Goal: Task Accomplishment & Management: Manage account settings

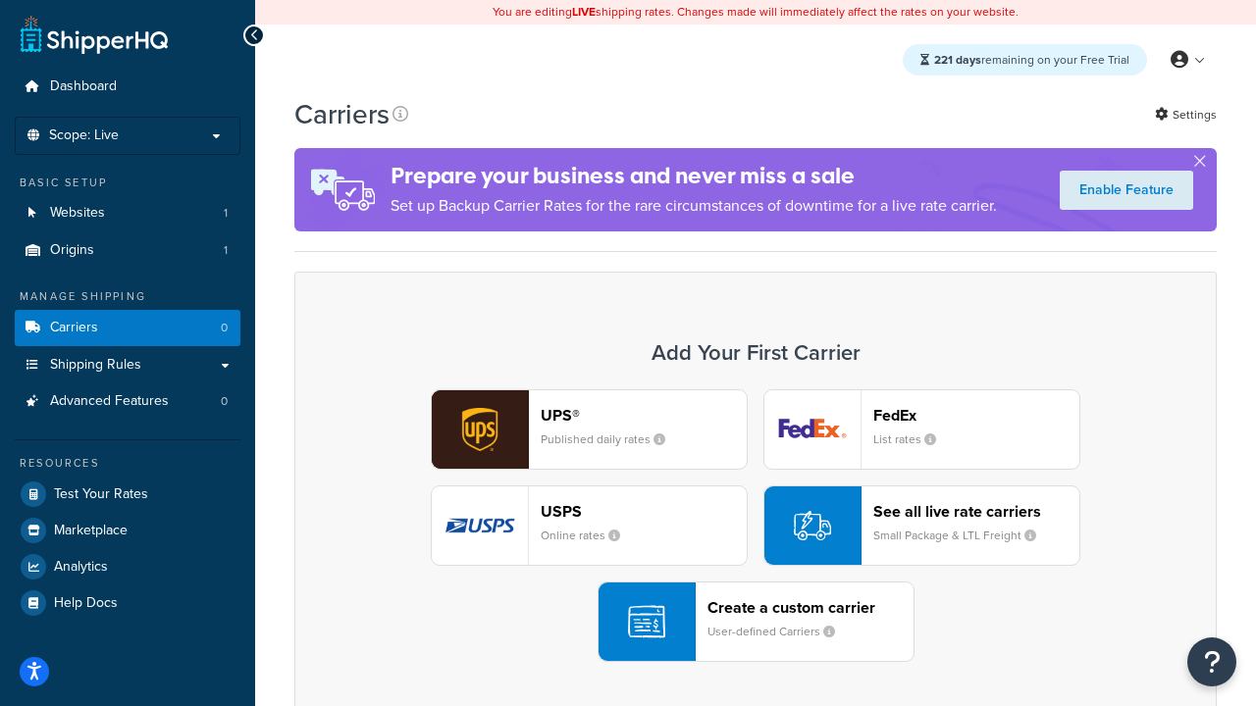
click at [755, 526] on div "UPS® Published daily rates FedEx List rates USPS Online rates See all live rate…" at bounding box center [755, 525] width 881 height 273
click at [976, 415] on header "FedEx" at bounding box center [976, 415] width 206 height 19
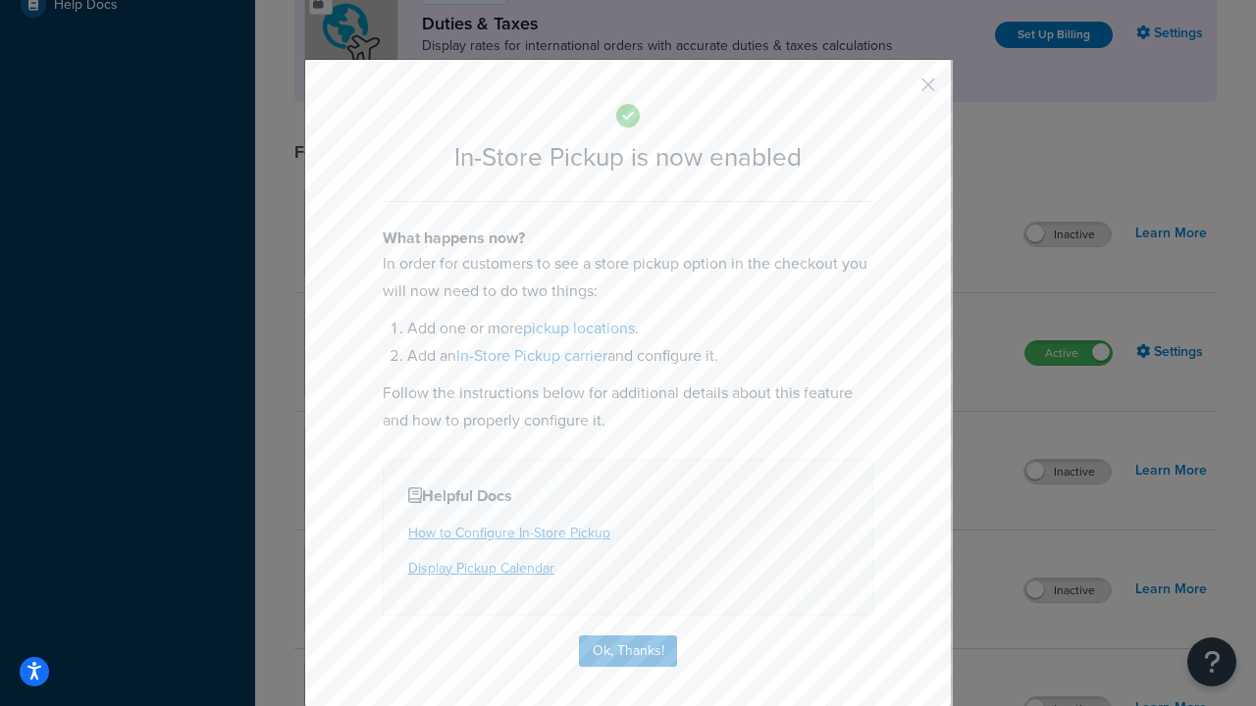
click at [899, 91] on button "button" at bounding box center [899, 91] width 5 height 5
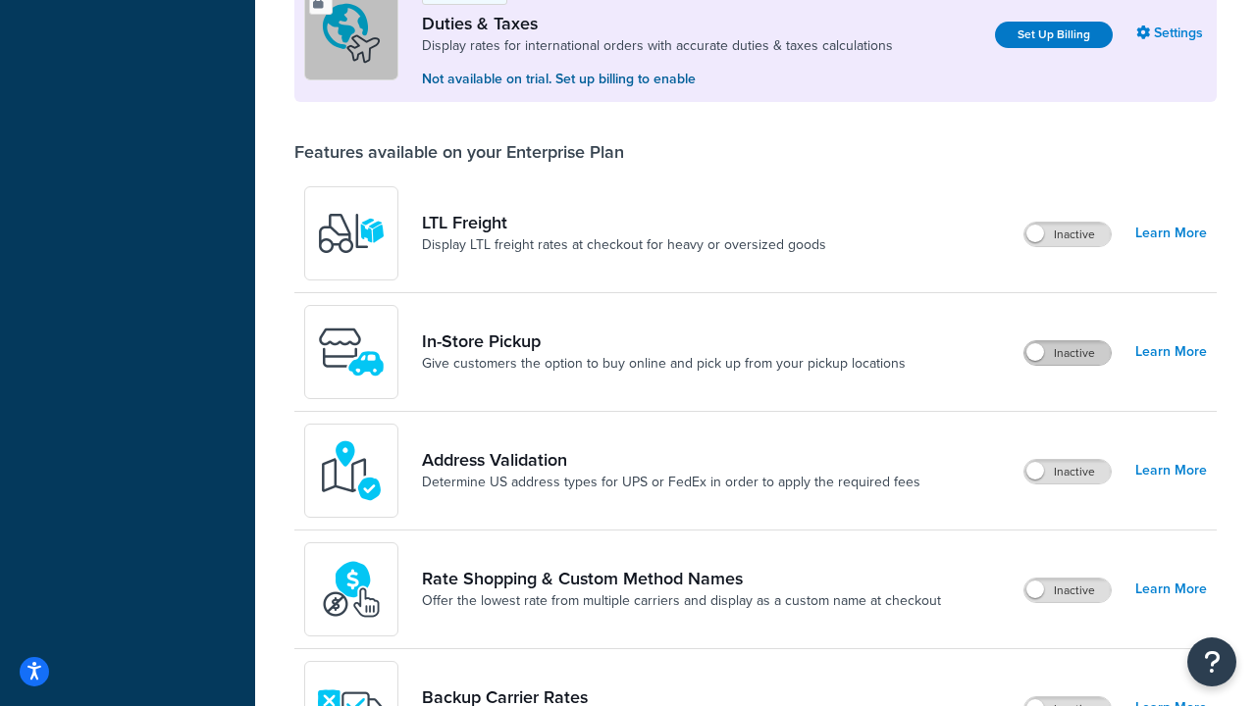
scroll to position [598, 0]
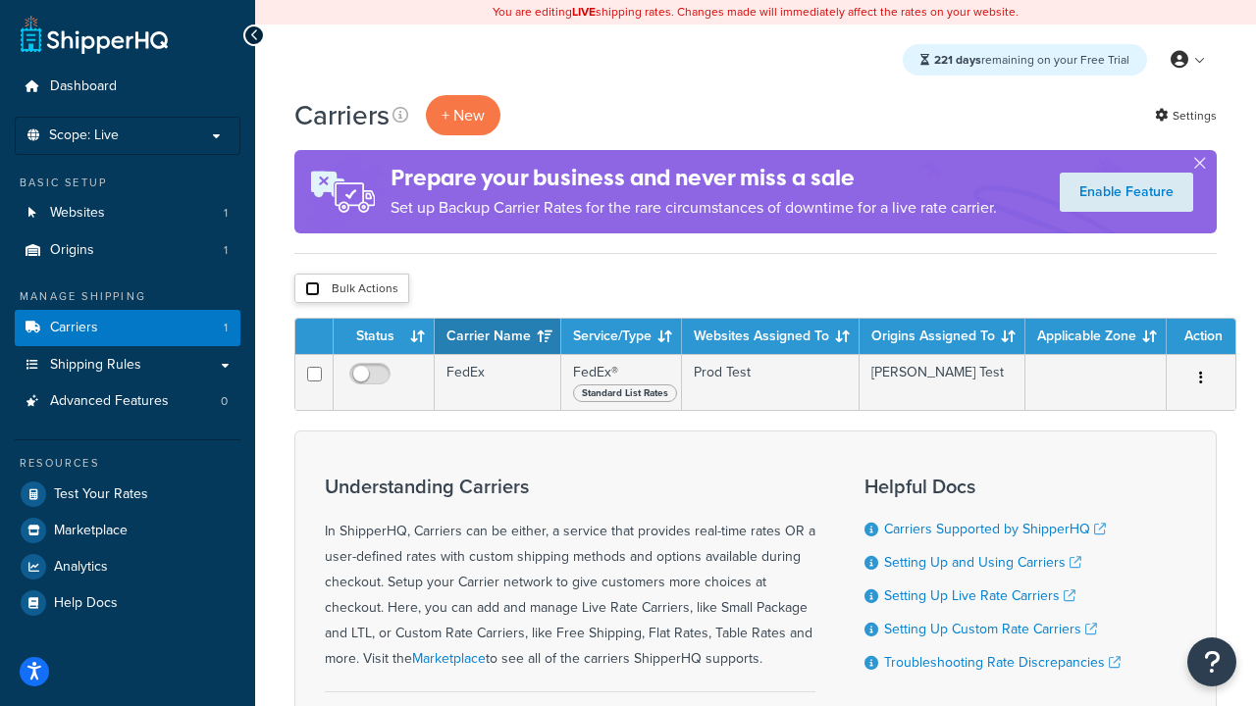
click at [312, 289] on input "checkbox" at bounding box center [312, 289] width 15 height 15
checkbox input "true"
click at [0, 0] on button "Delete" at bounding box center [0, 0] width 0 height 0
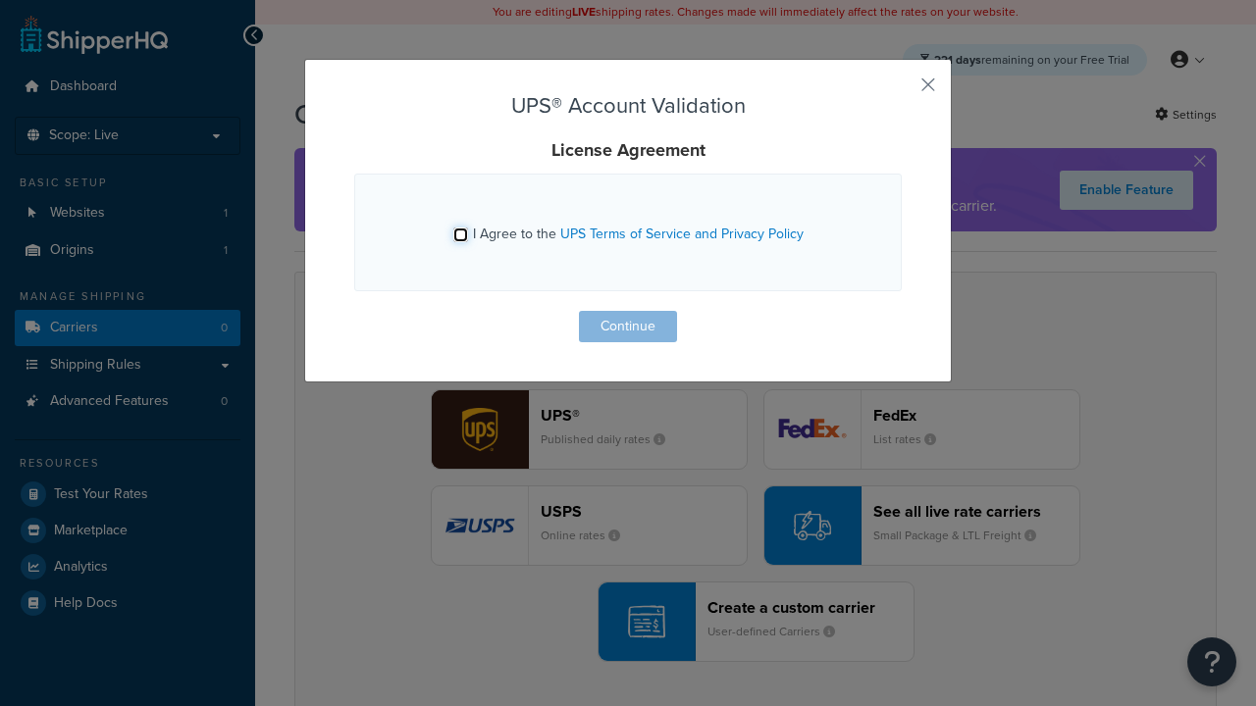
click at [460, 234] on input "I Agree to the UPS Terms of Service and Privacy Policy" at bounding box center [460, 235] width 15 height 15
checkbox input "true"
click at [628, 327] on button "Continue" at bounding box center [628, 326] width 98 height 31
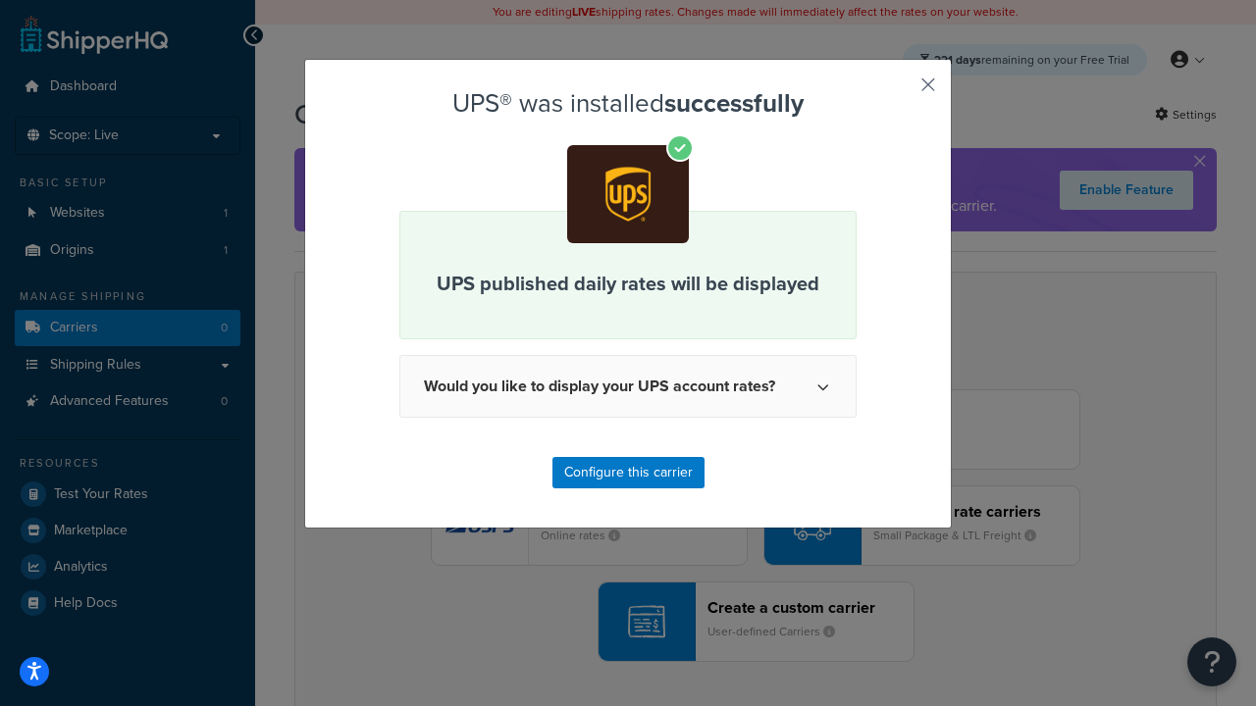
click at [899, 91] on button "button" at bounding box center [899, 91] width 5 height 5
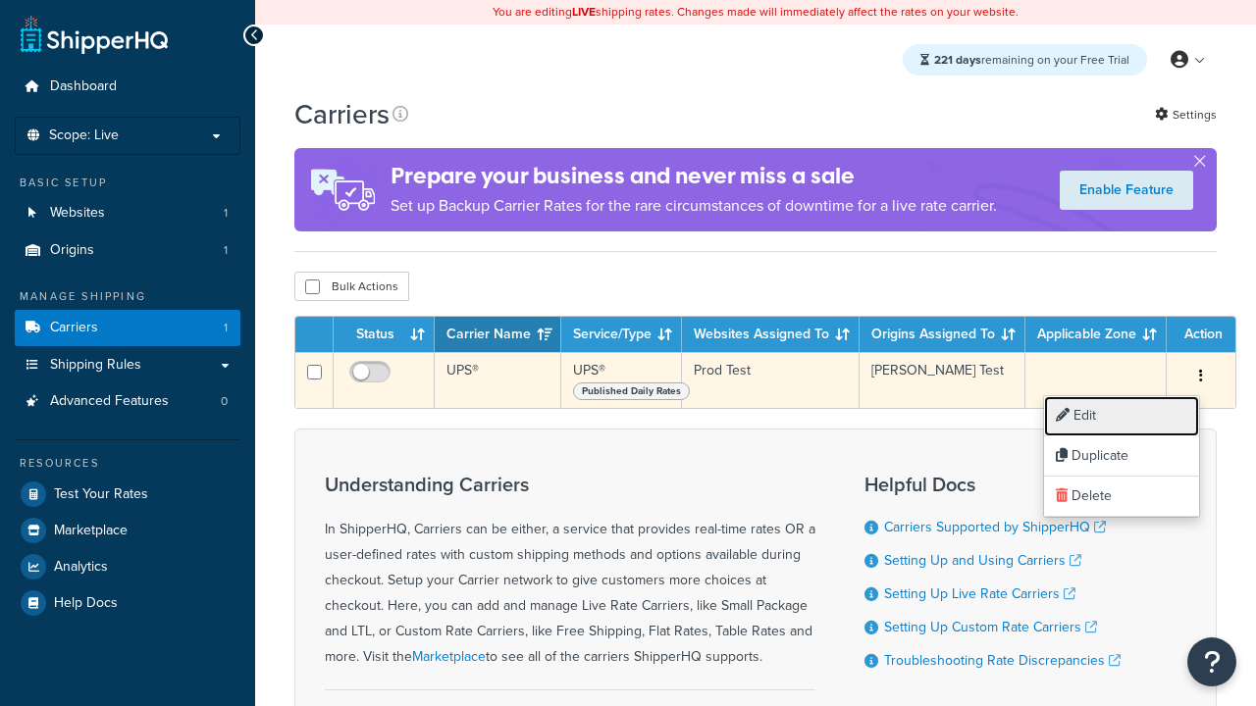
click at [1121, 416] on link "Edit" at bounding box center [1121, 416] width 155 height 40
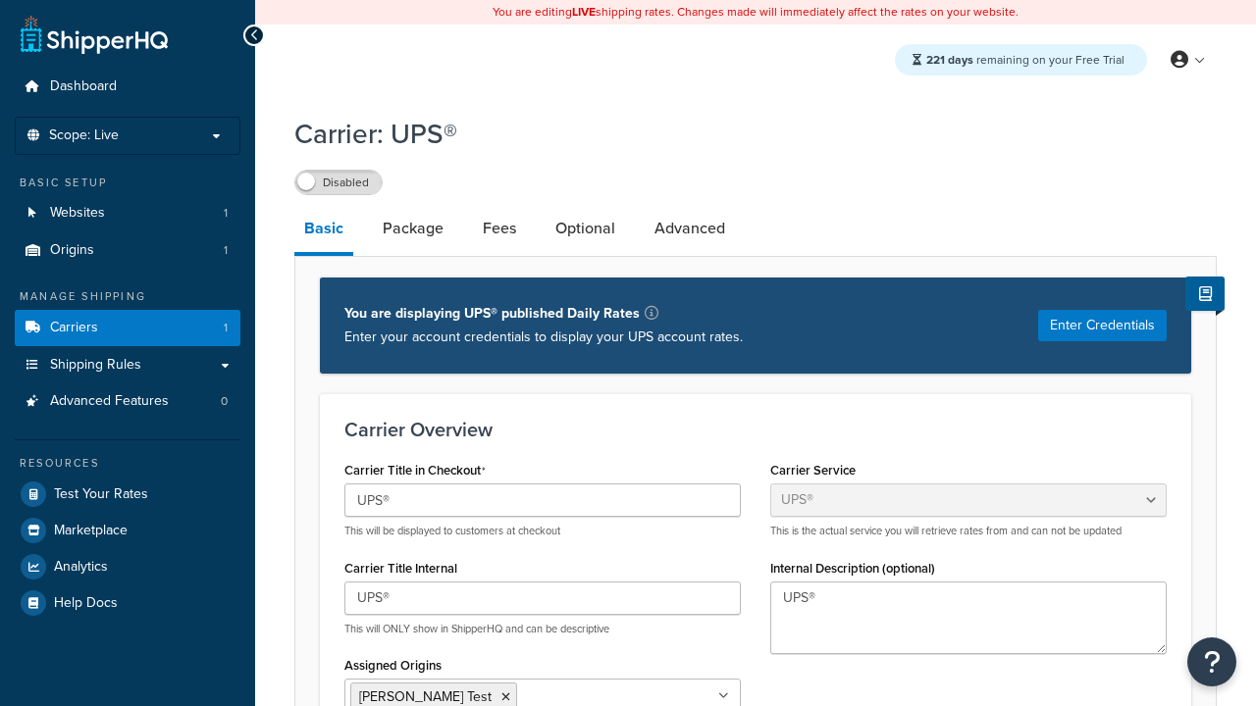
select select "ups"
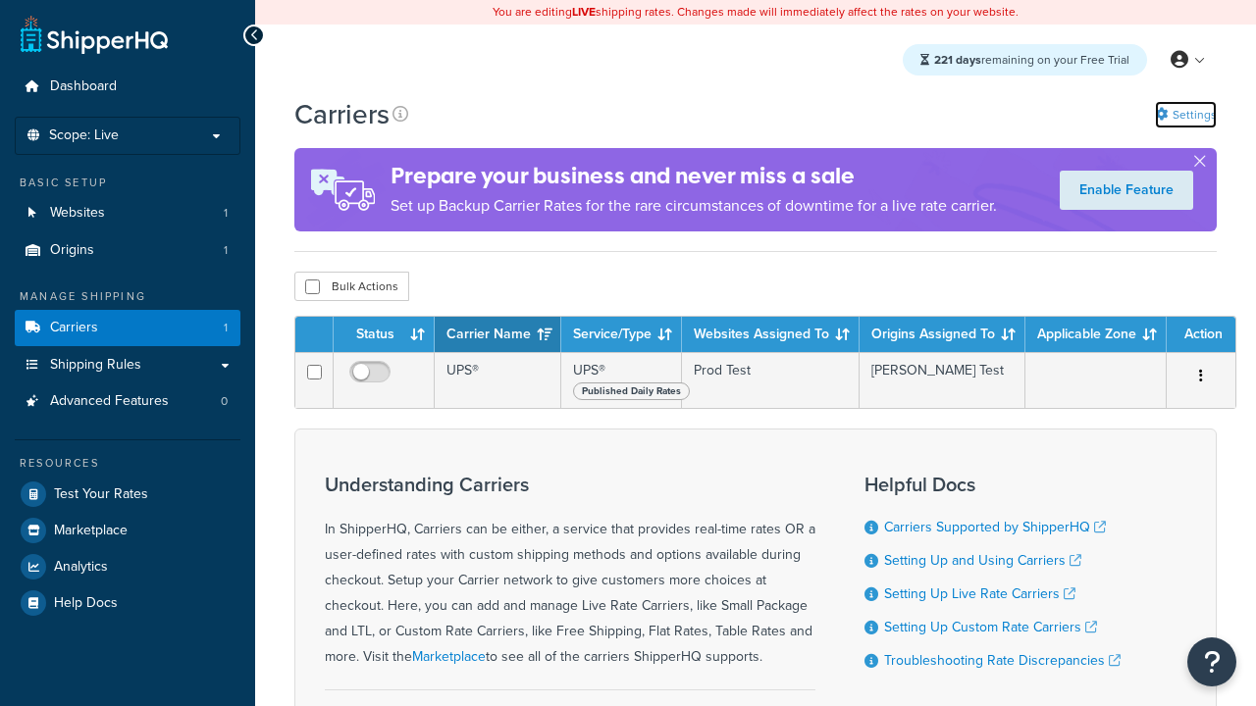
click at [1184, 114] on link "Settings" at bounding box center [1186, 114] width 62 height 27
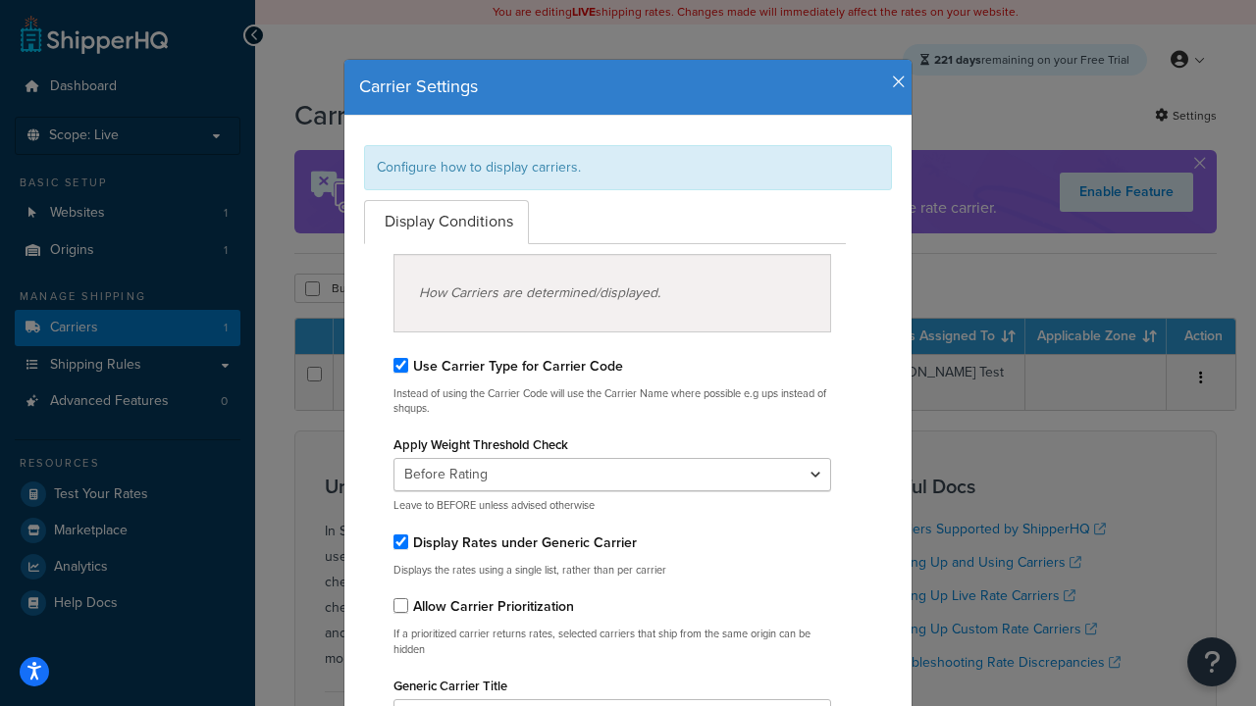
click at [628, 167] on div "Configure how to display carriers." at bounding box center [628, 167] width 528 height 45
click at [400, 365] on input "Use Carrier Type for Carrier Code" at bounding box center [400, 365] width 15 height 15
checkbox input "false"
click at [400, 542] on input "Display Rates under Generic Carrier" at bounding box center [400, 542] width 15 height 15
checkbox input "false"
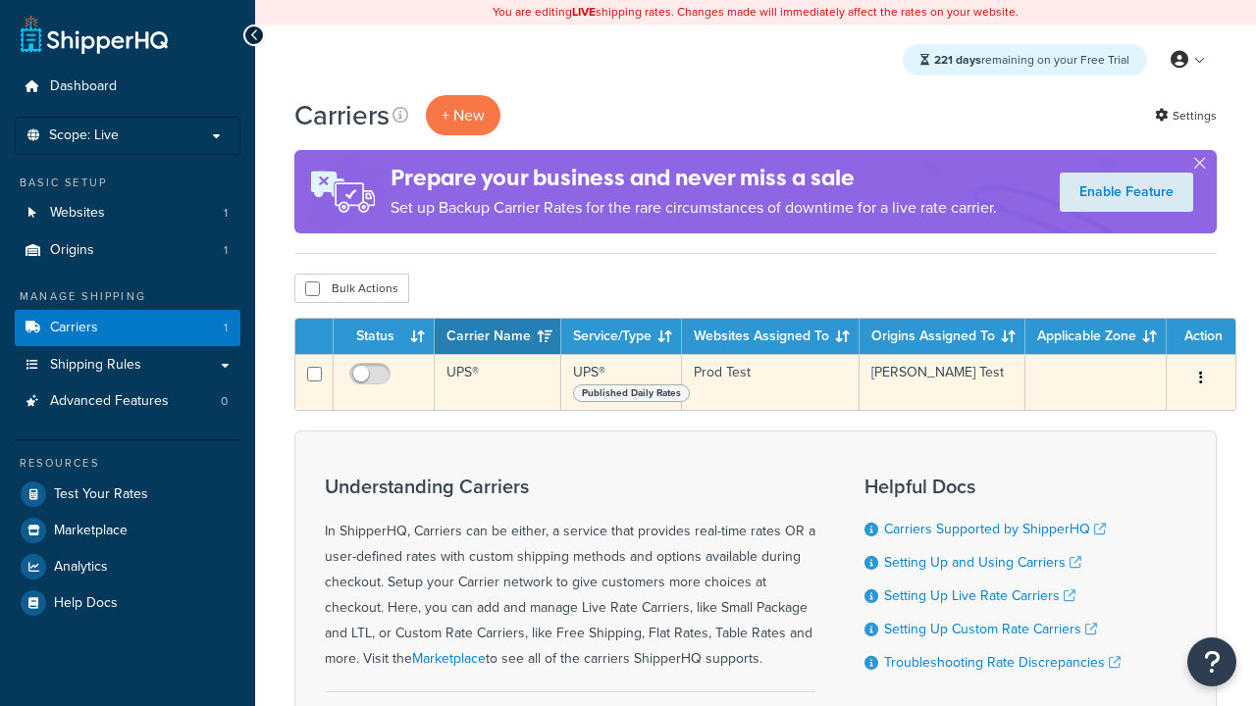
click at [1201, 380] on icon "button" at bounding box center [1201, 378] width 4 height 14
click at [0, 0] on link "Edit" at bounding box center [0, 0] width 0 height 0
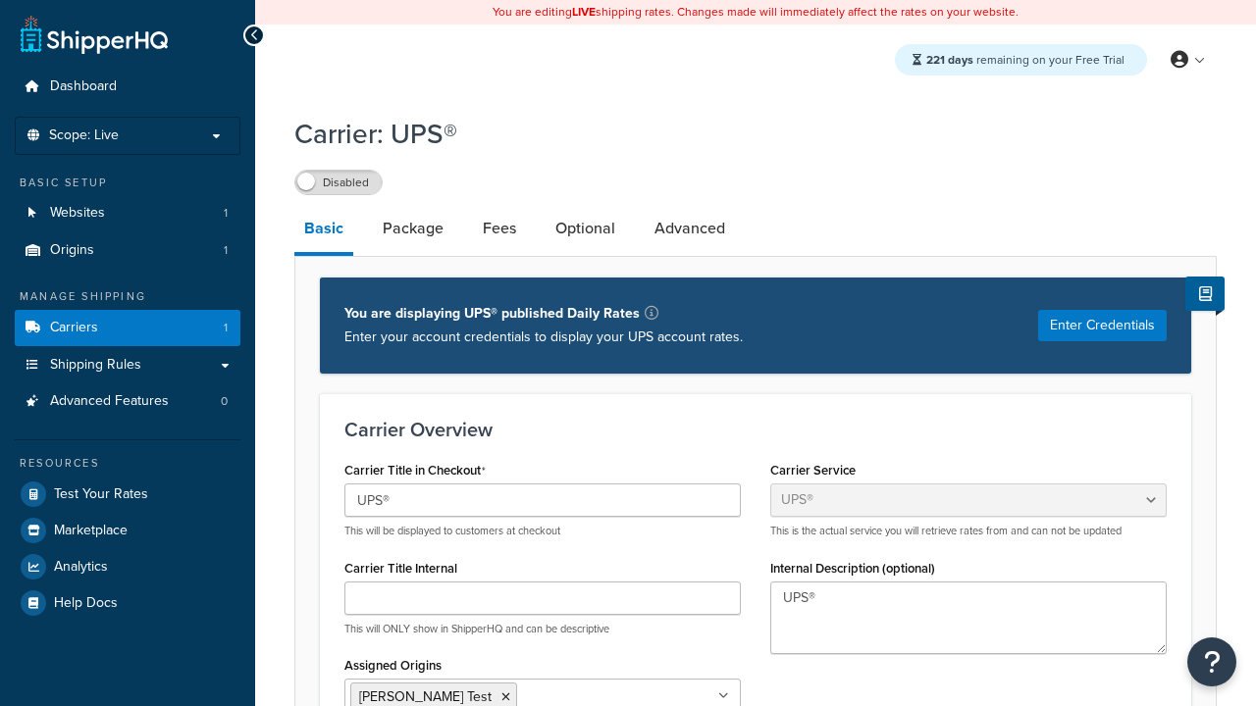
select select "ups"
type input "UPS Live Rates Carrier"
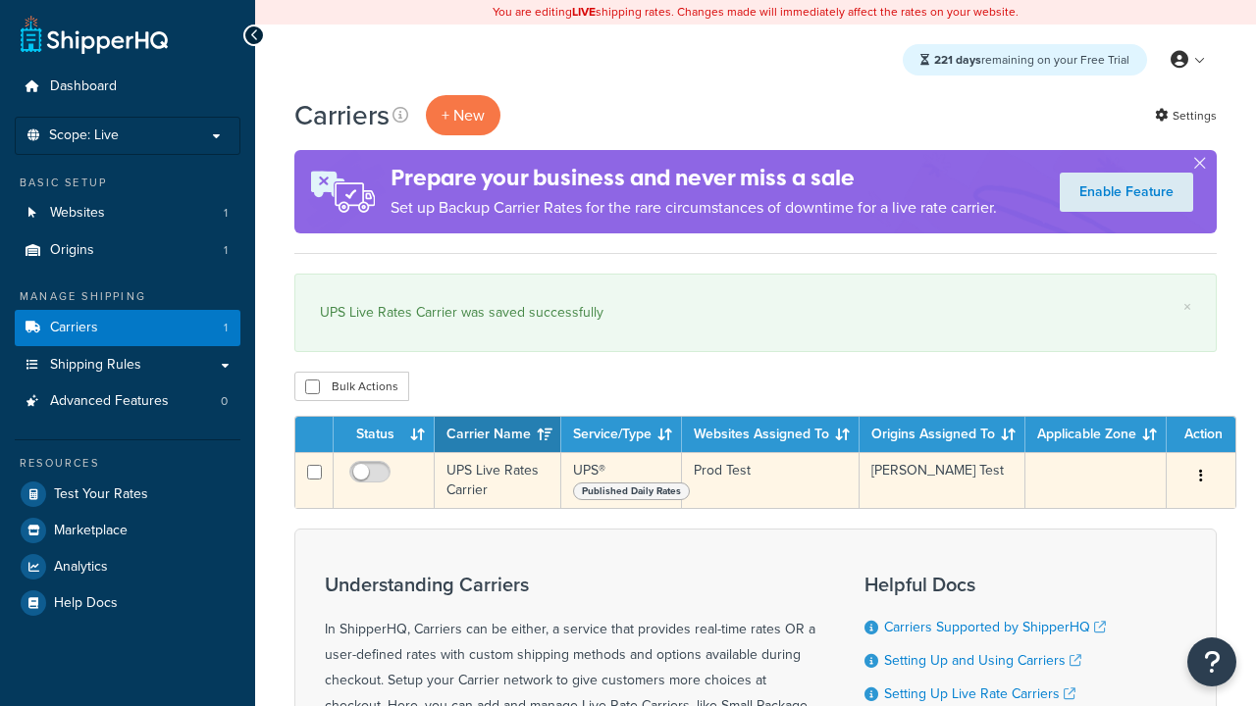
click at [1201, 478] on icon "button" at bounding box center [1201, 476] width 4 height 14
click at [0, 0] on link "Duplicate" at bounding box center [0, 0] width 0 height 0
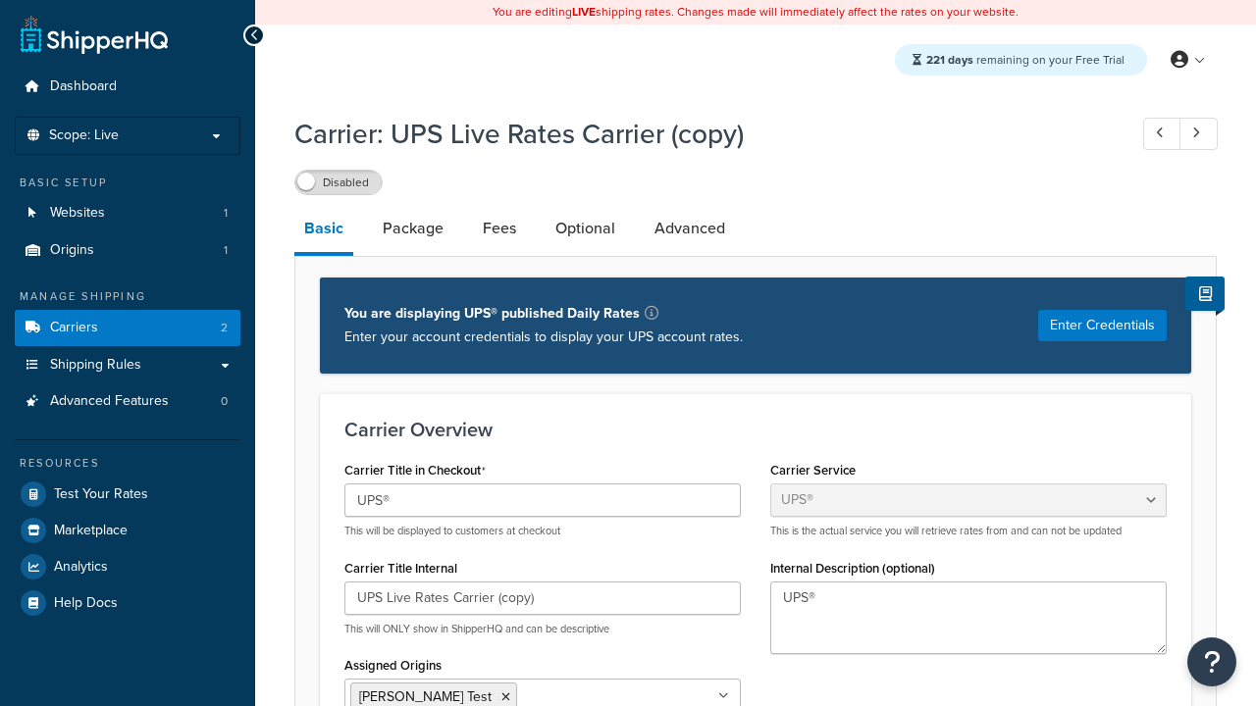
select select "ups"
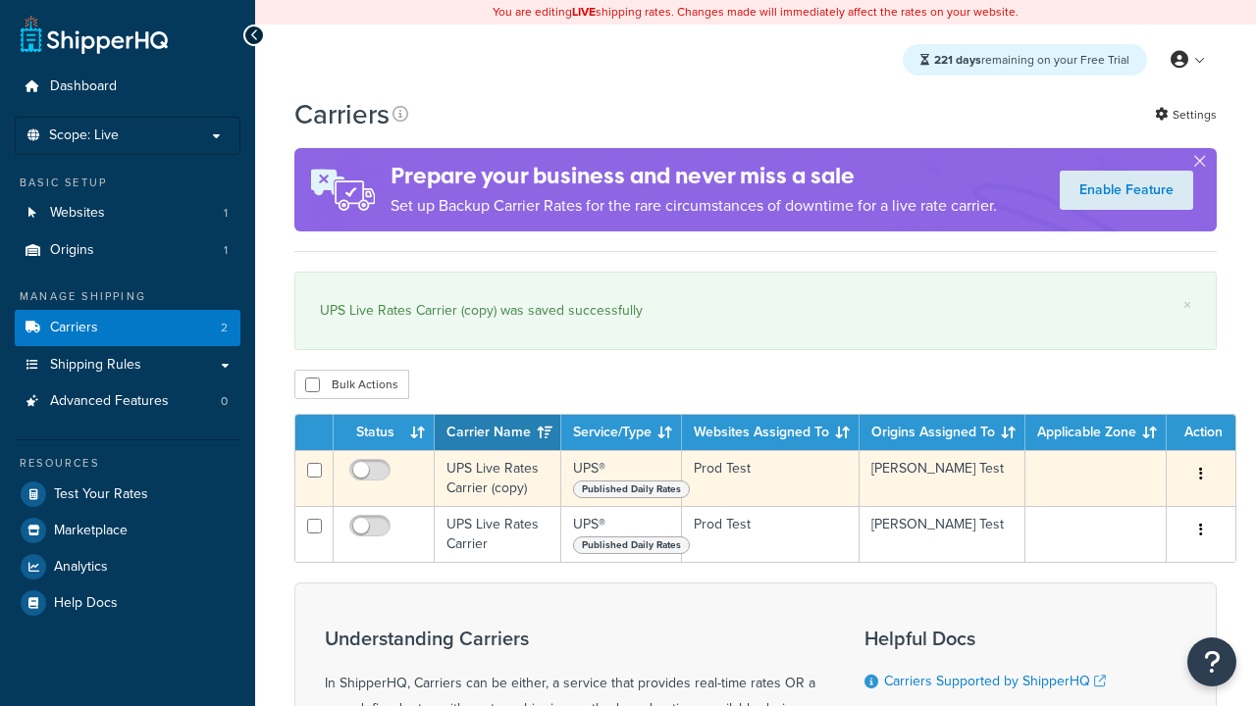
click at [1201, 478] on icon "button" at bounding box center [1201, 474] width 4 height 14
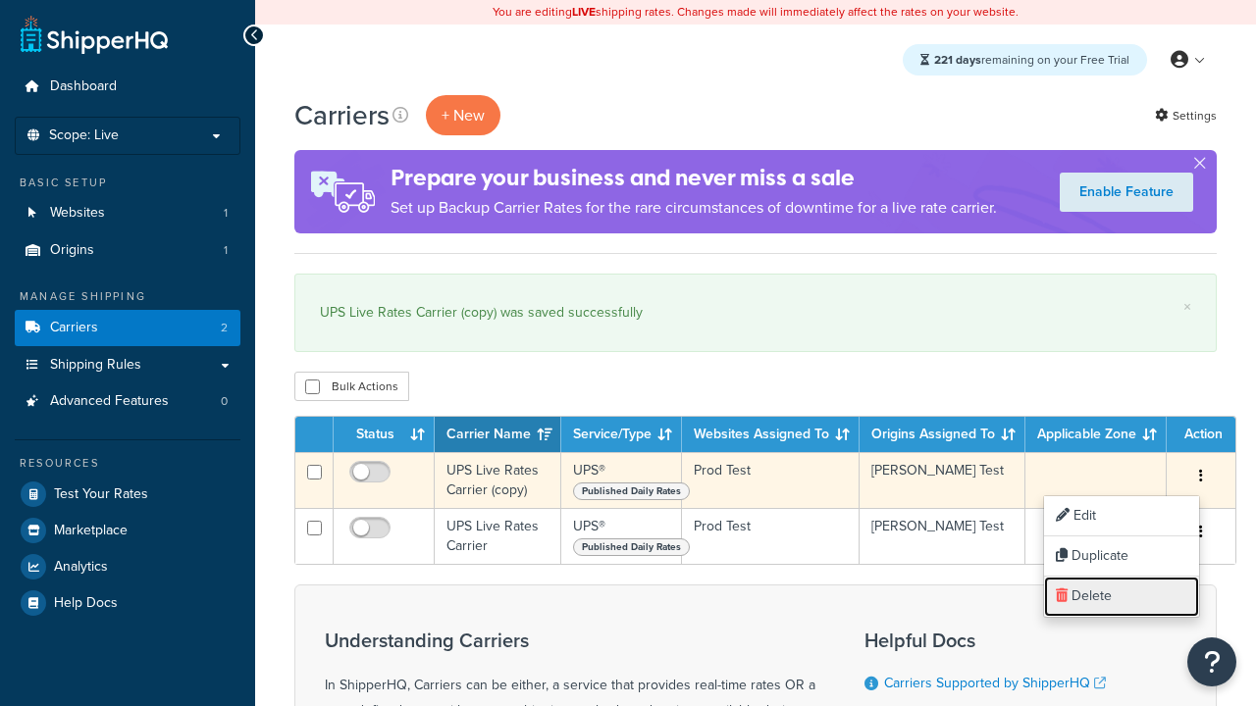
click at [1121, 597] on link "Delete" at bounding box center [1121, 597] width 155 height 40
